Goal: Task Accomplishment & Management: Manage account settings

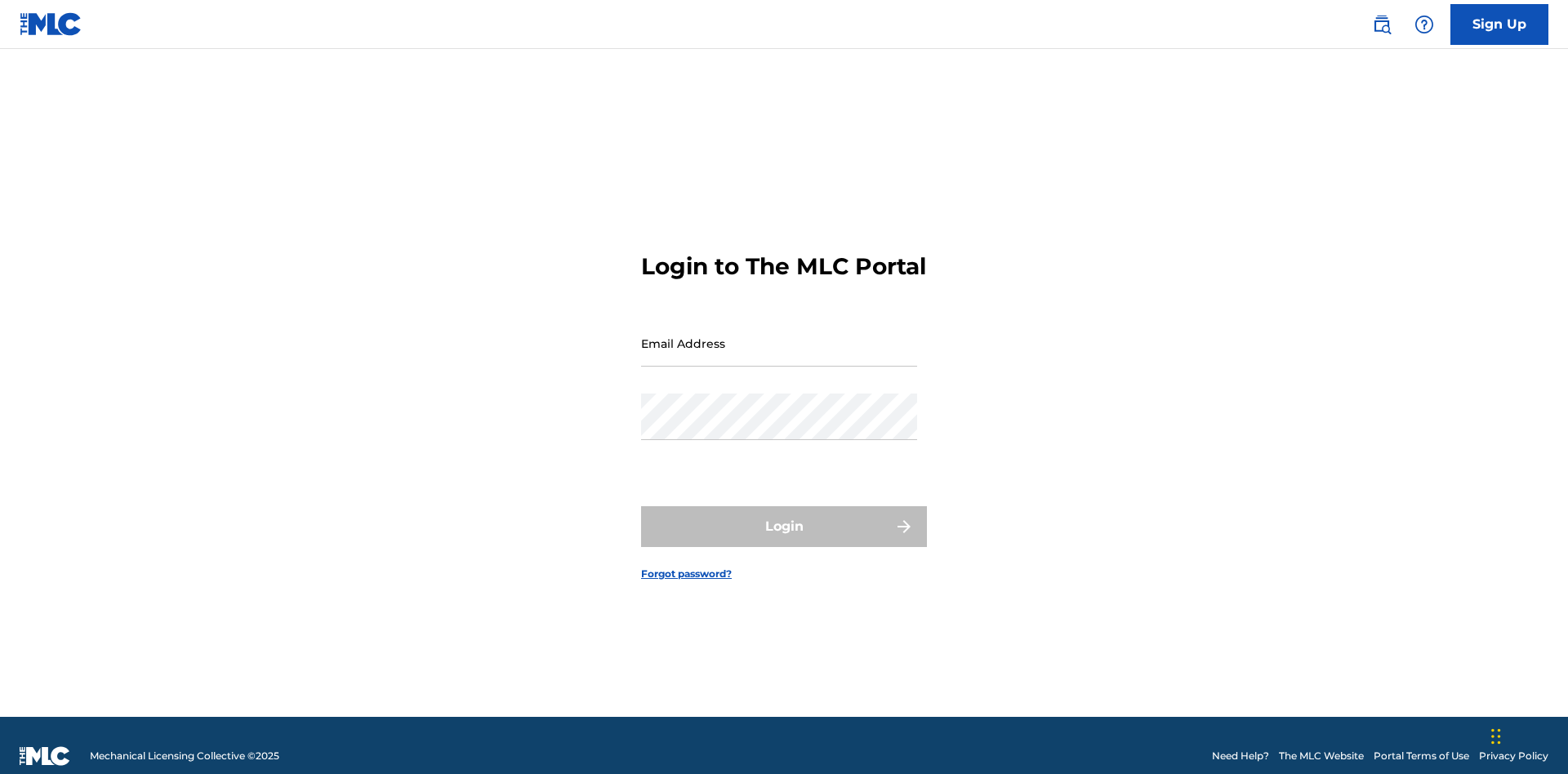
scroll to position [21, 0]
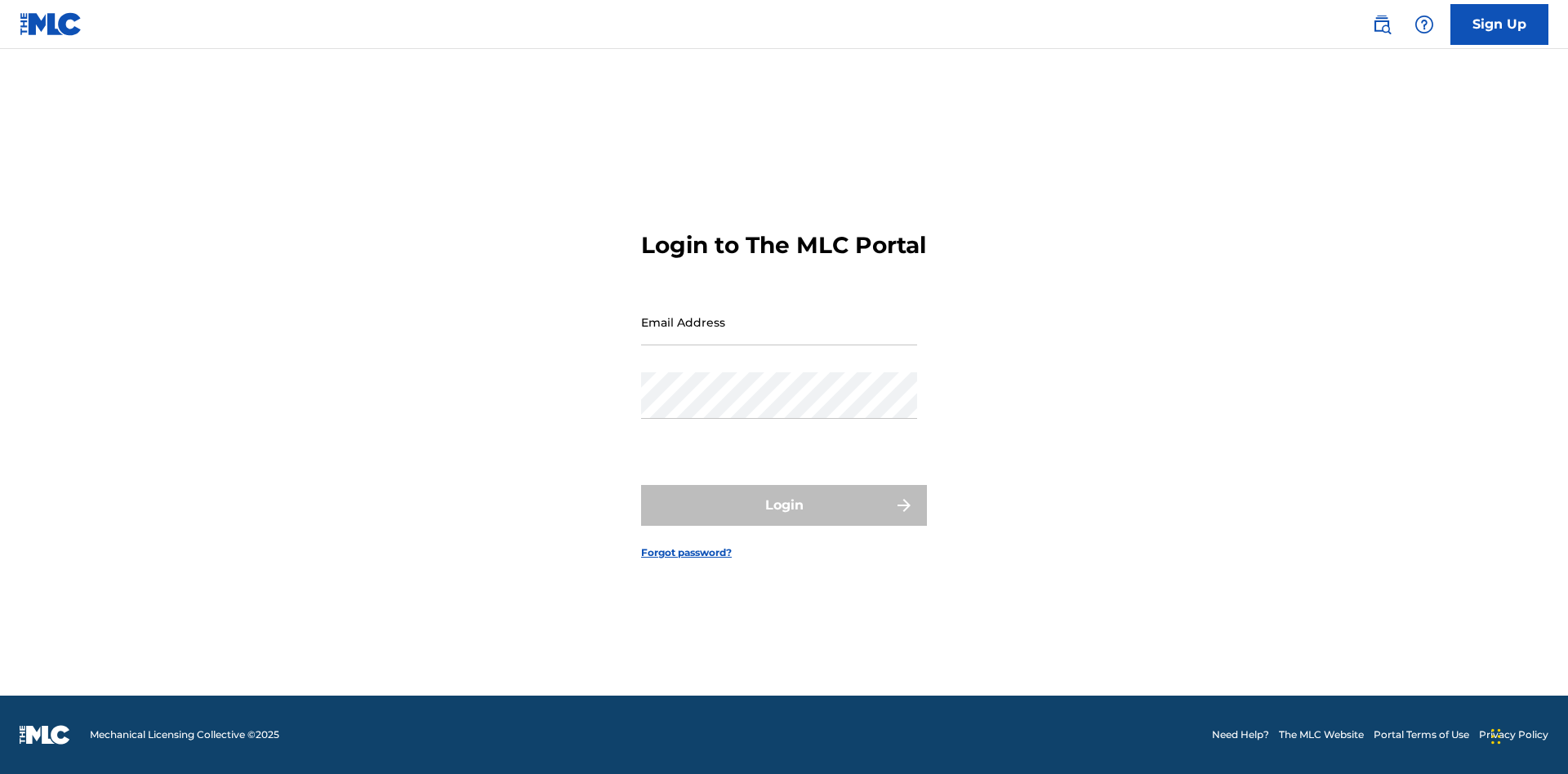
click at [687, 560] on link "Forgot password?" at bounding box center [687, 553] width 91 height 15
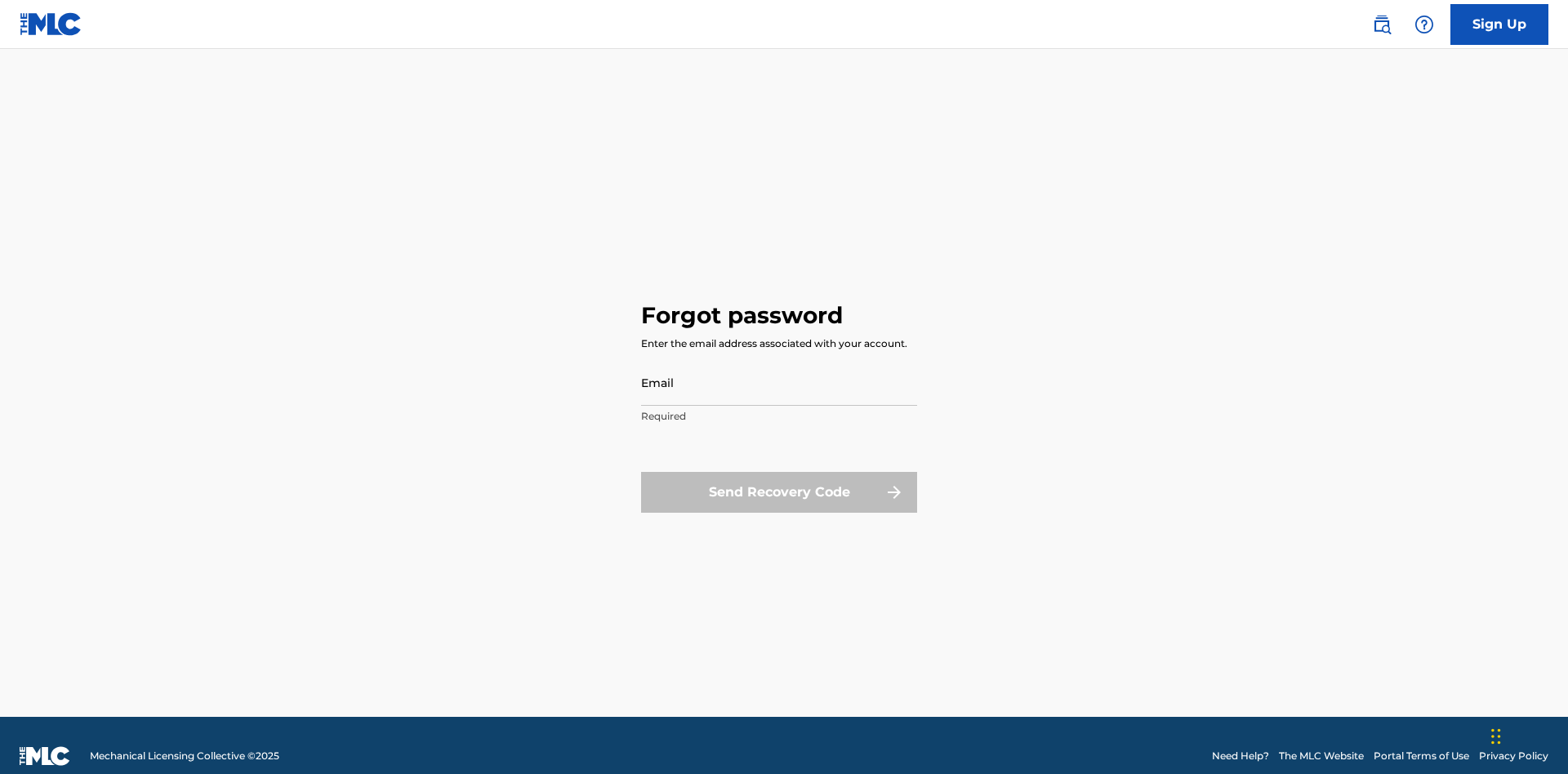
scroll to position [21, 0]
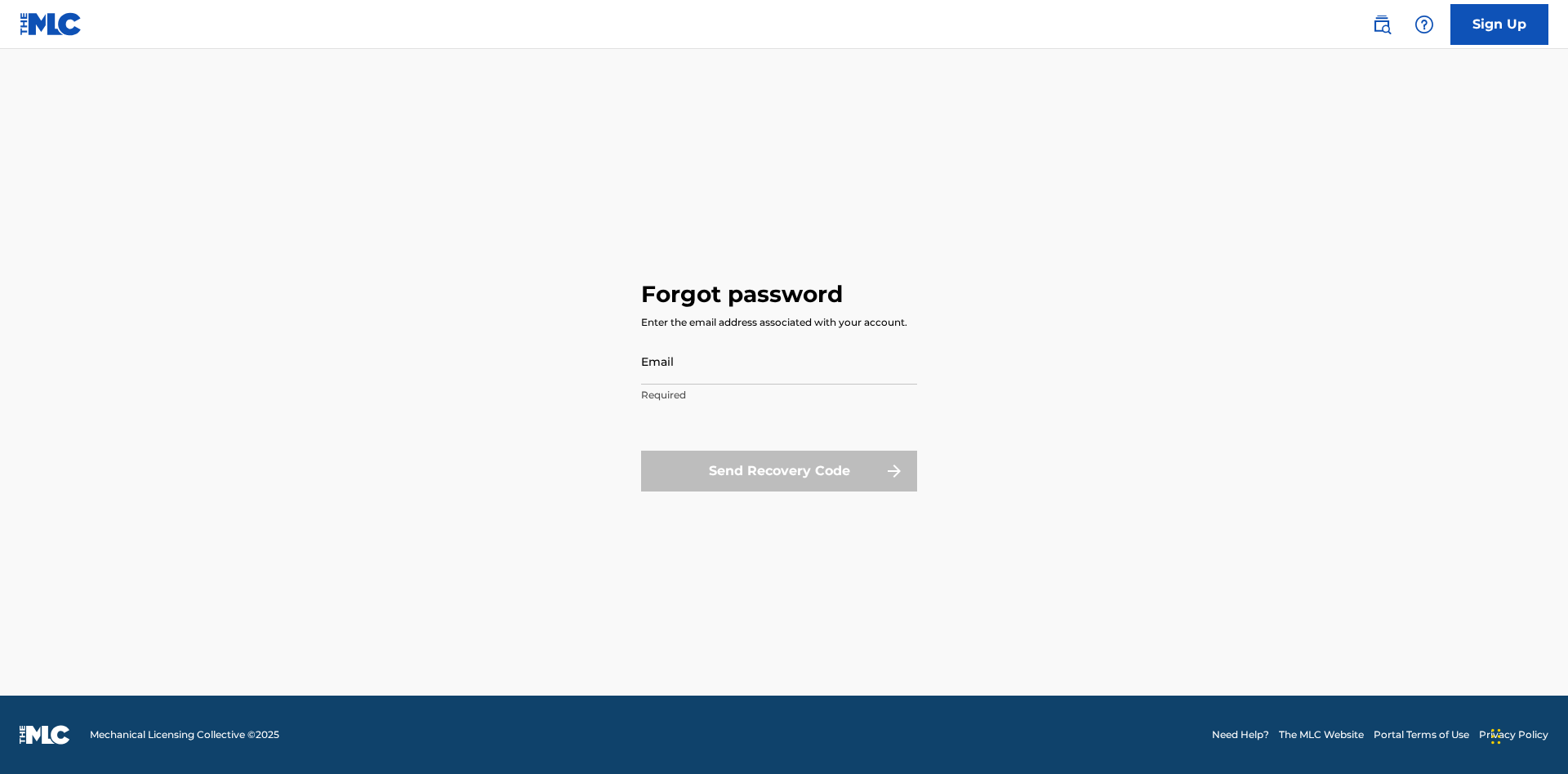
click at [779, 361] on input "Email" at bounding box center [779, 361] width 276 height 46
type input "[EMAIL_ADDRESS][DOMAIN_NAME]"
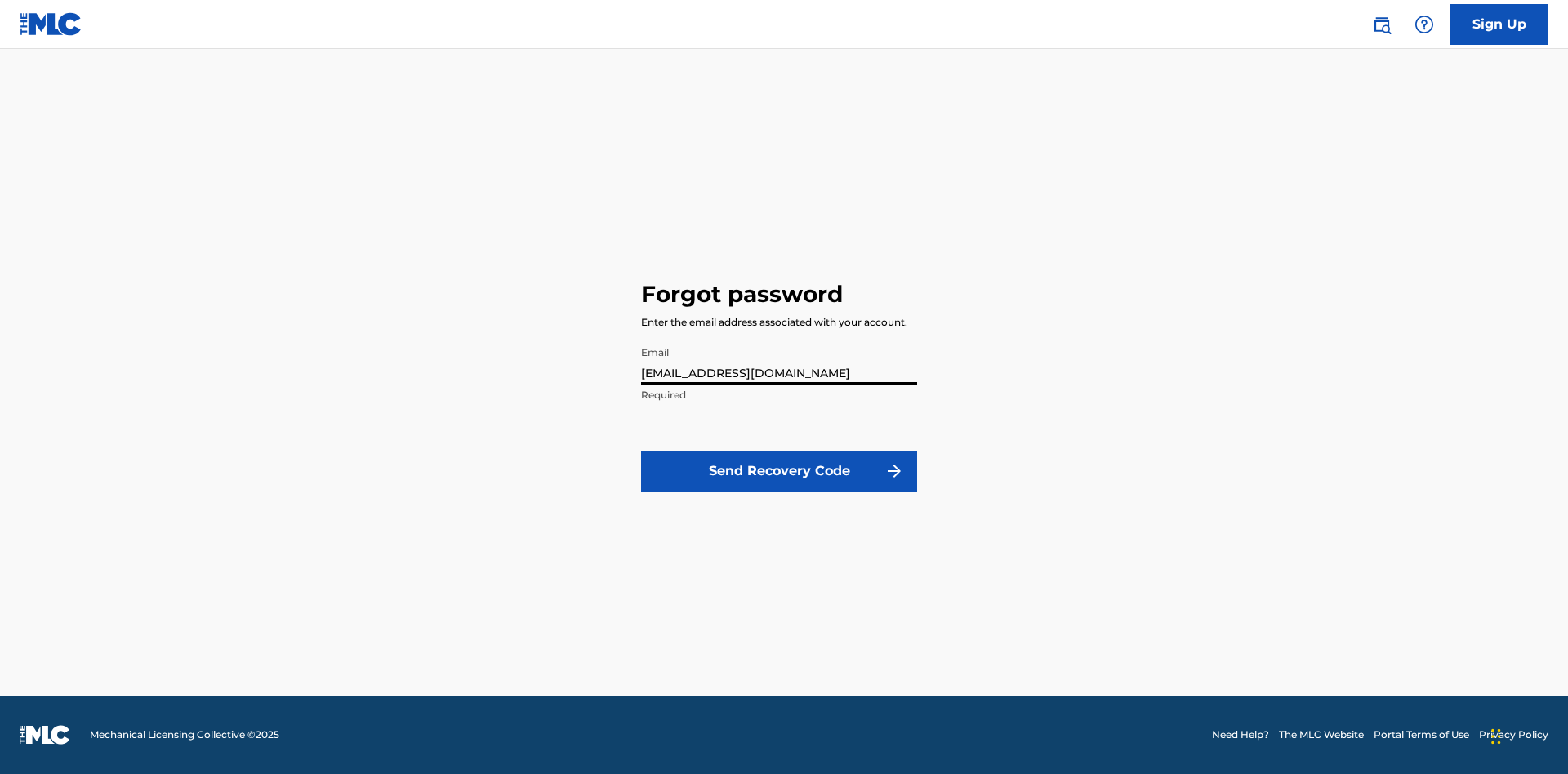
scroll to position [0, 42]
click at [779, 471] on button "Send Recovery Code" at bounding box center [779, 471] width 276 height 41
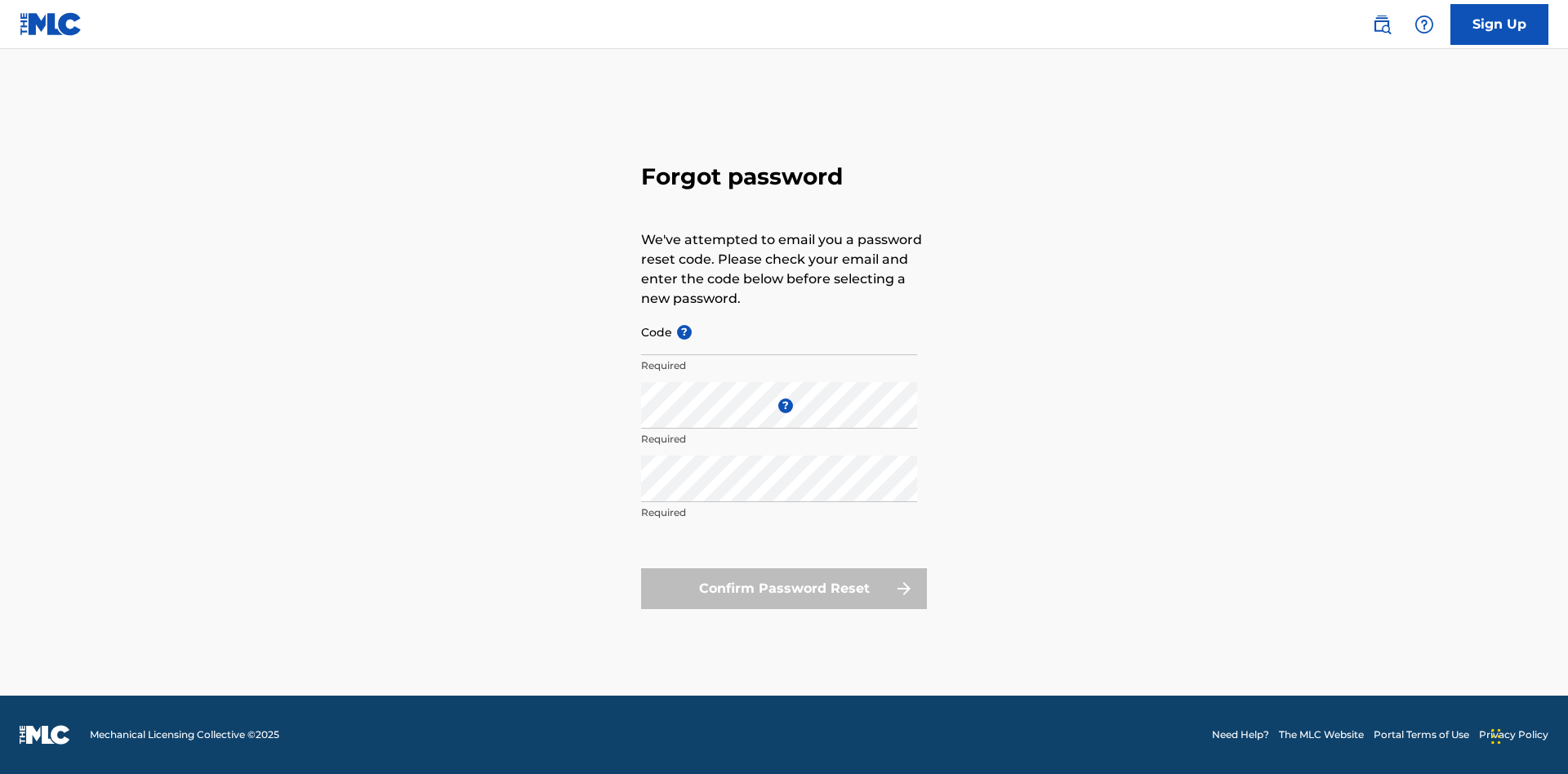
click at [779, 331] on input "Code ?" at bounding box center [779, 331] width 276 height 46
type input "FP_e2e97d50a86ad1eeda215558775c"
